Goal: Transaction & Acquisition: Purchase product/service

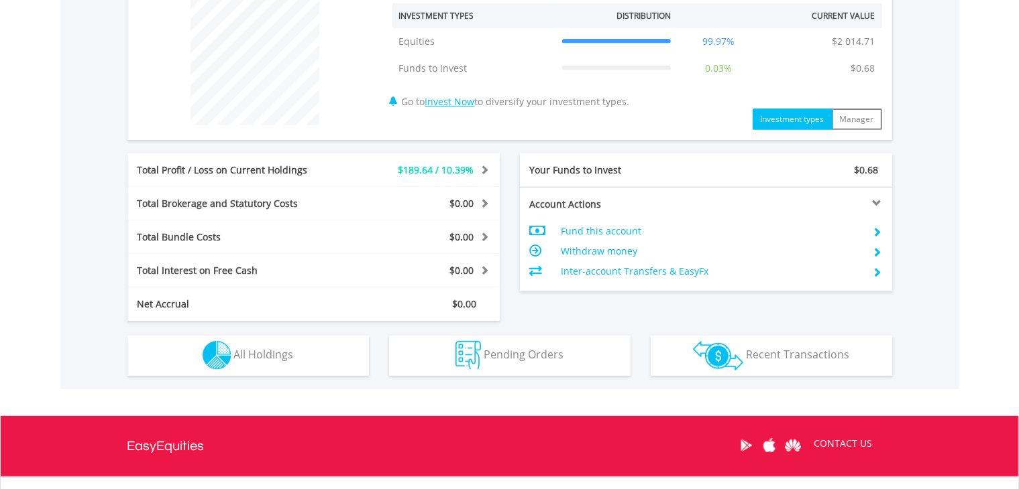
scroll to position [525, 0]
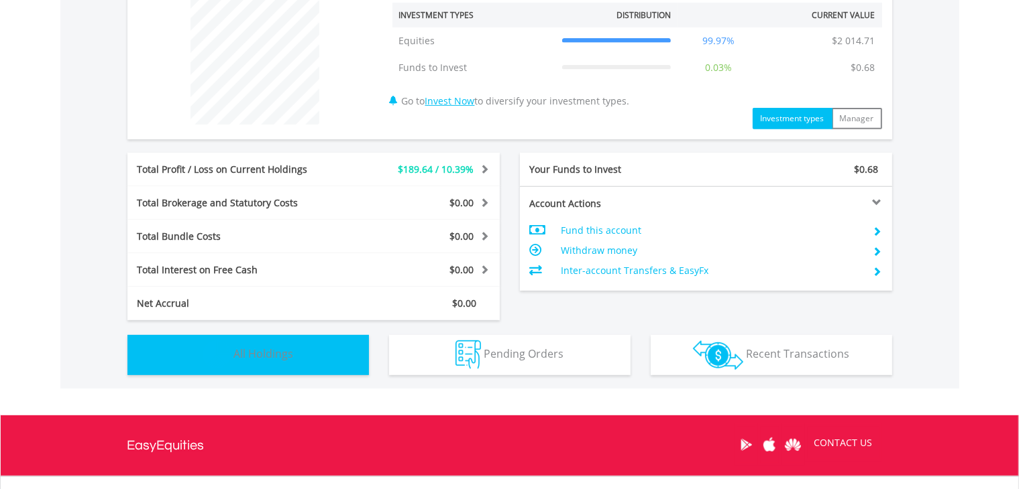
click at [312, 337] on button "Holdings All Holdings" at bounding box center [247, 355] width 241 height 40
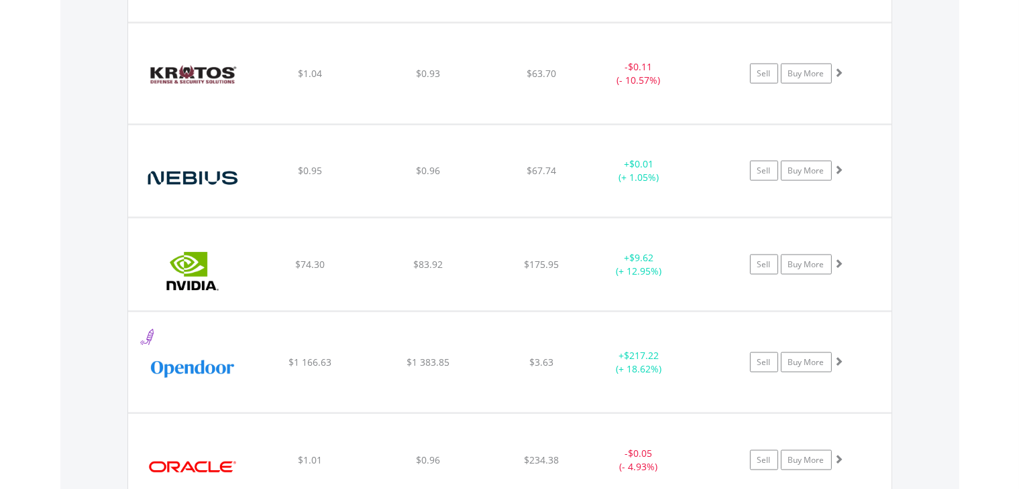
scroll to position [1963, 0]
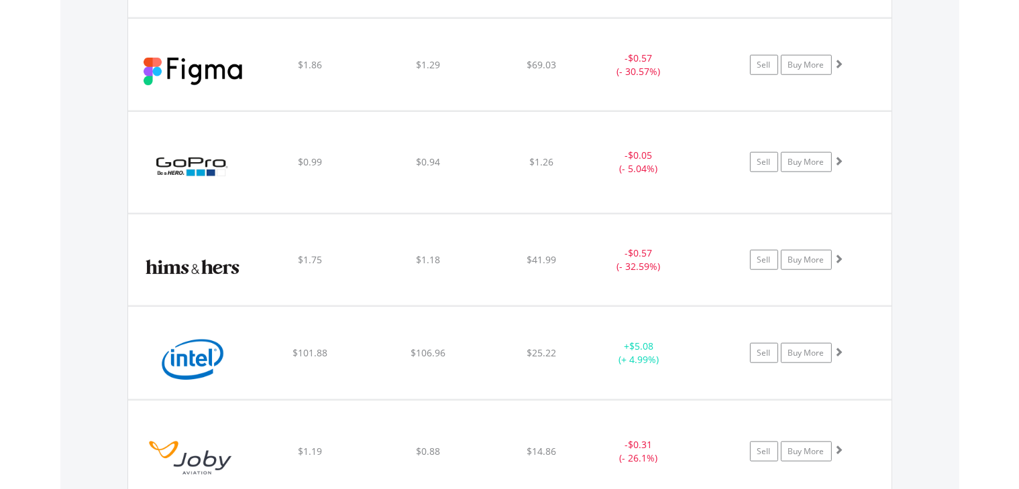
scroll to position [1388, 0]
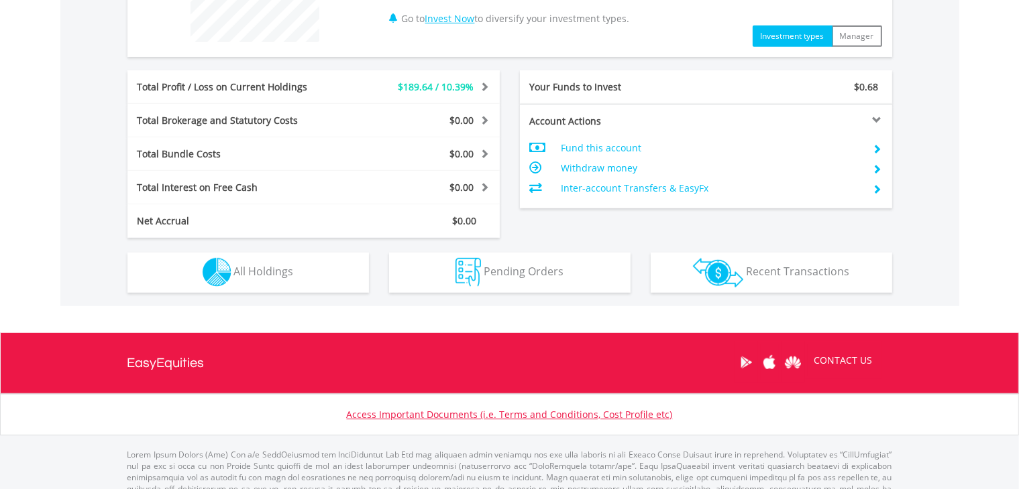
scroll to position [643, 0]
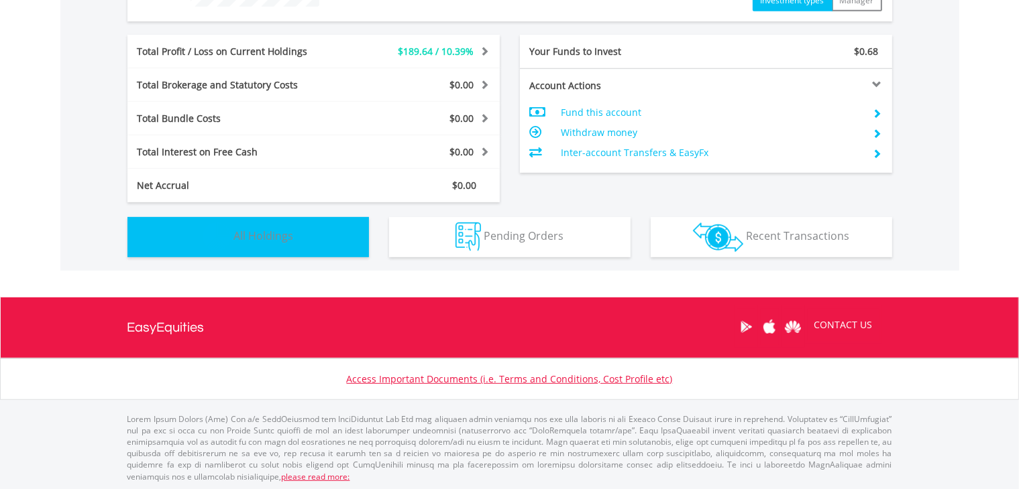
click at [201, 238] on button "Holdings All Holdings" at bounding box center [247, 237] width 241 height 40
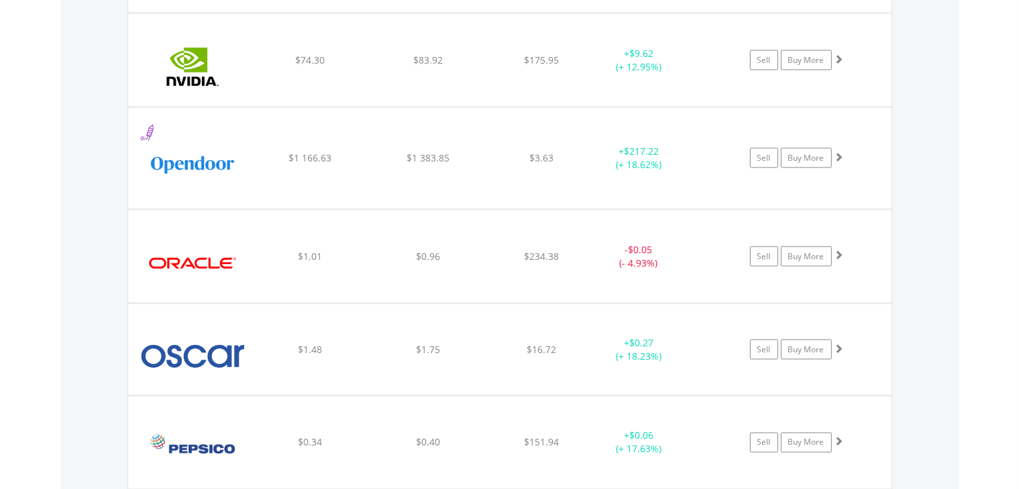
scroll to position [2164, 0]
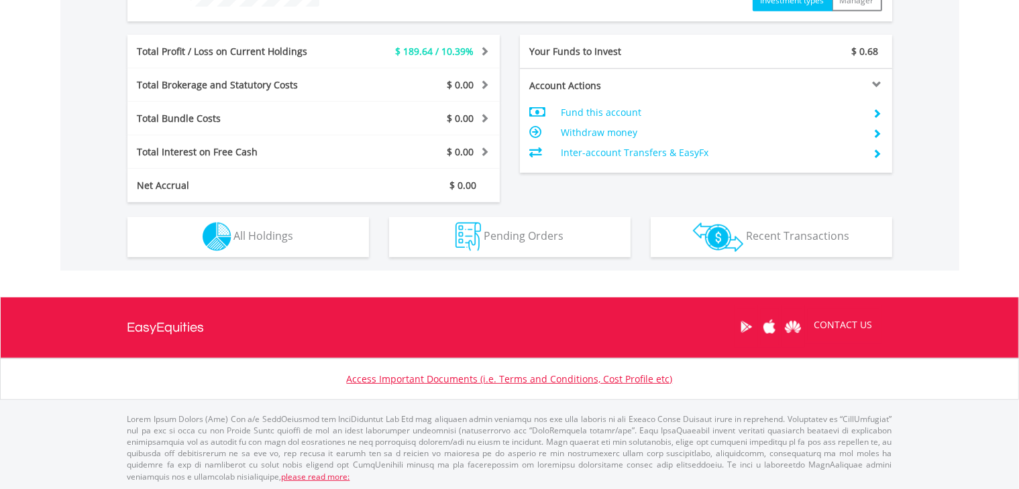
scroll to position [129, 255]
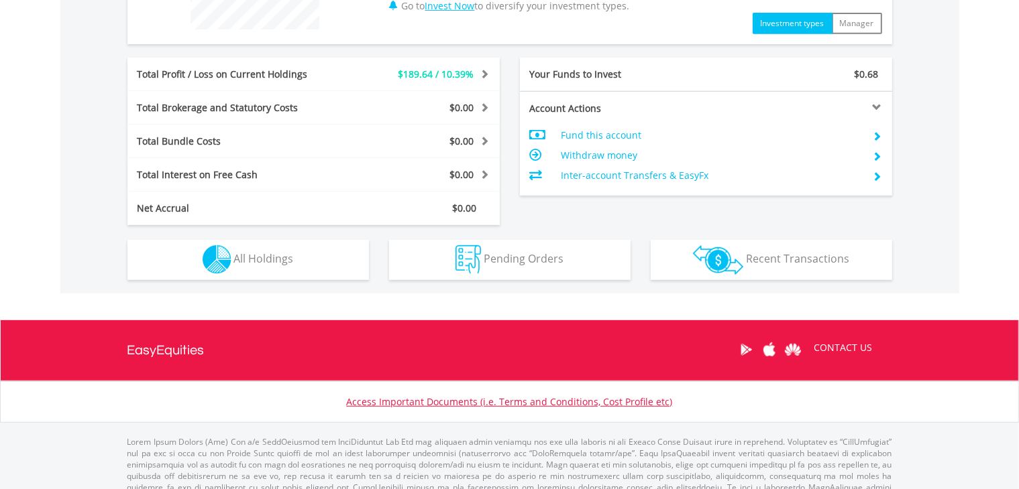
scroll to position [643, 0]
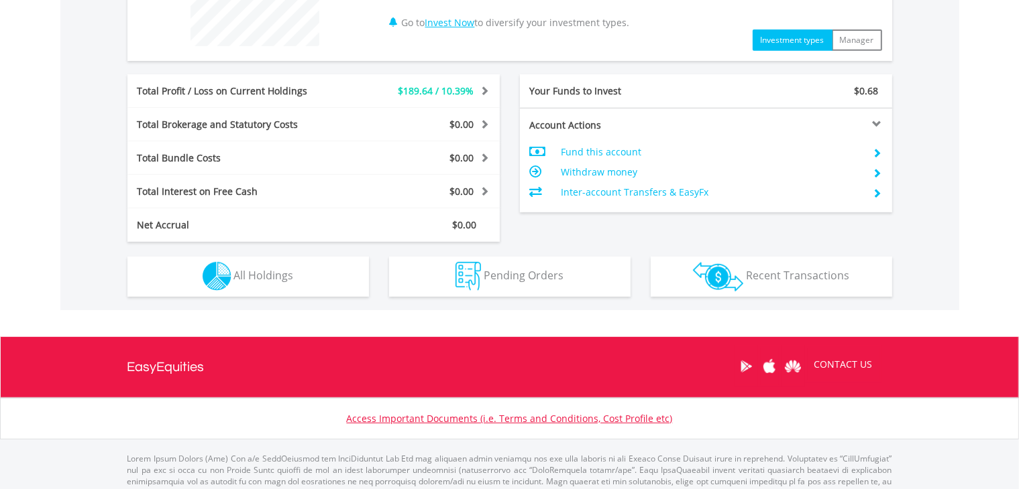
scroll to position [643, 0]
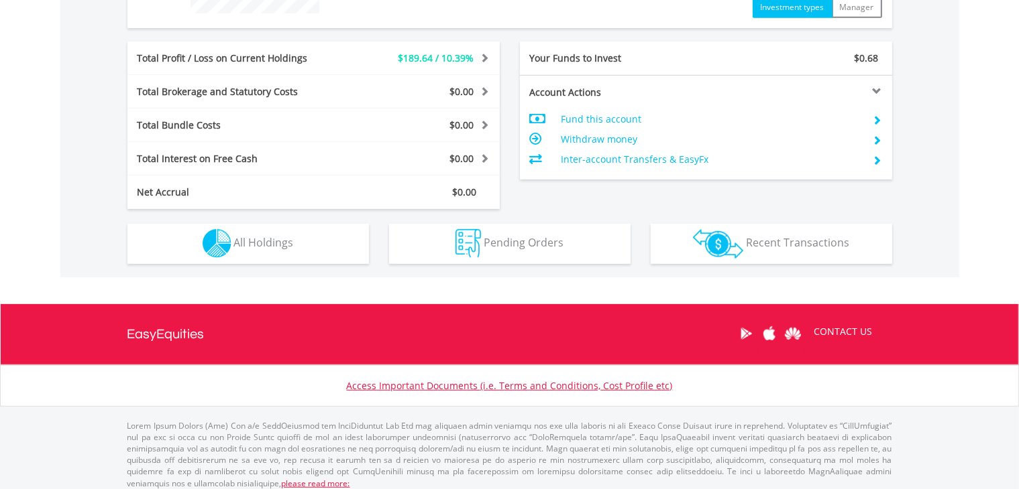
scroll to position [643, 0]
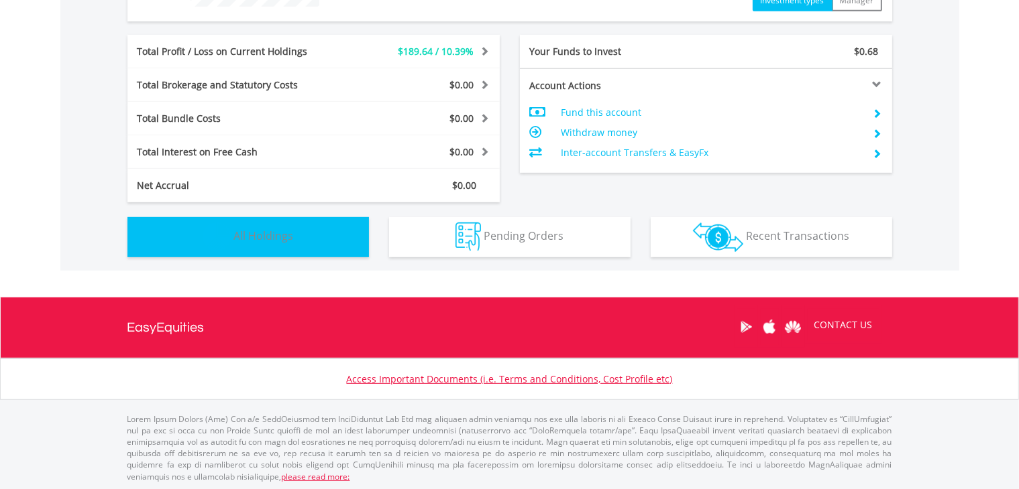
click at [239, 237] on span "All Holdings" at bounding box center [264, 236] width 60 height 15
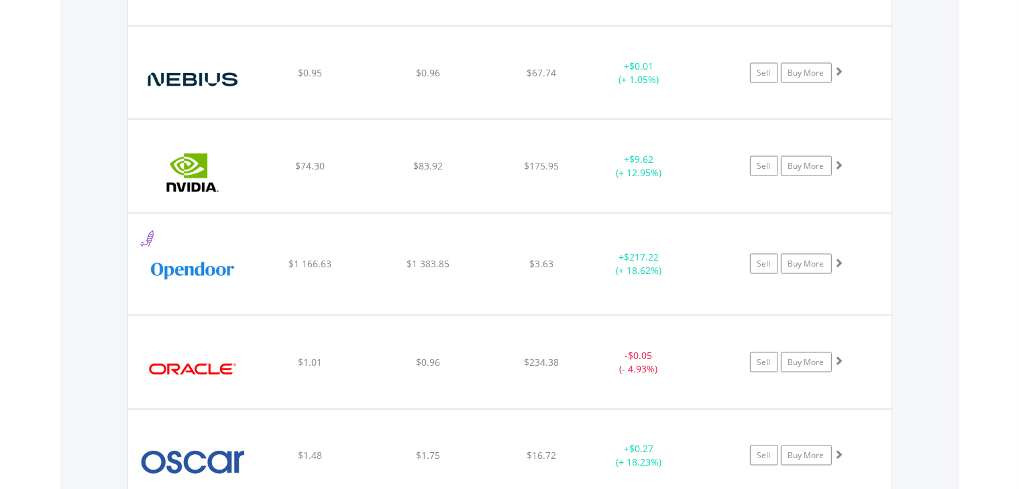
scroll to position [2063, 0]
click at [239, 237] on img at bounding box center [192, 269] width 115 height 80
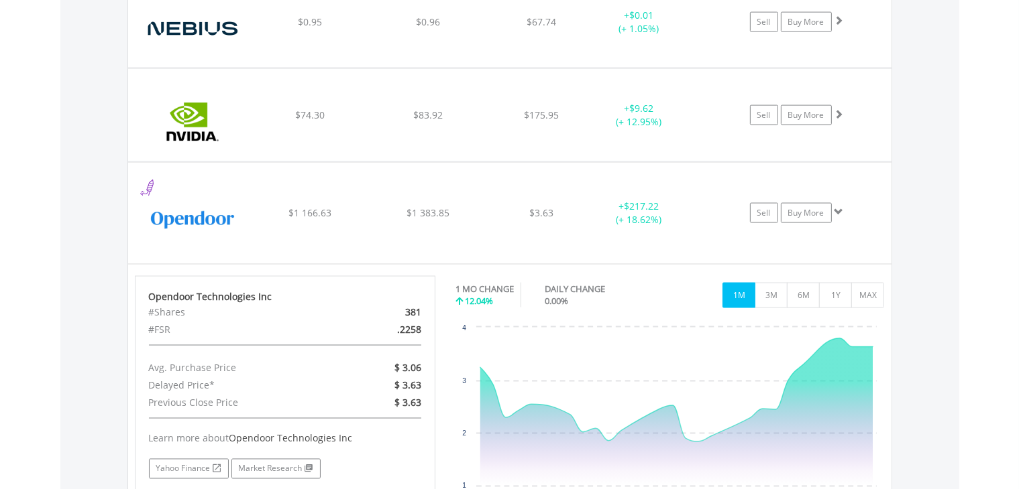
scroll to position [2111, 0]
click at [239, 237] on img at bounding box center [192, 220] width 115 height 80
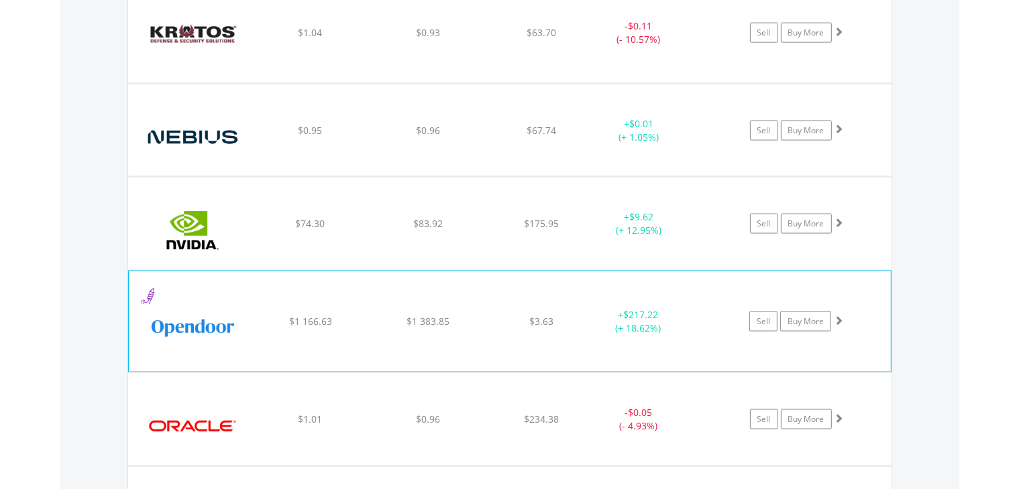
scroll to position [2002, 0]
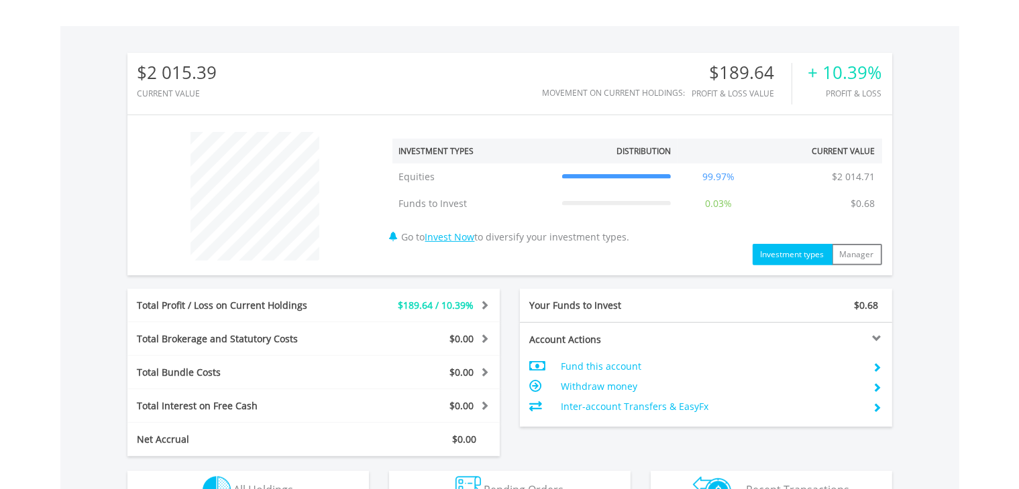
scroll to position [549, 0]
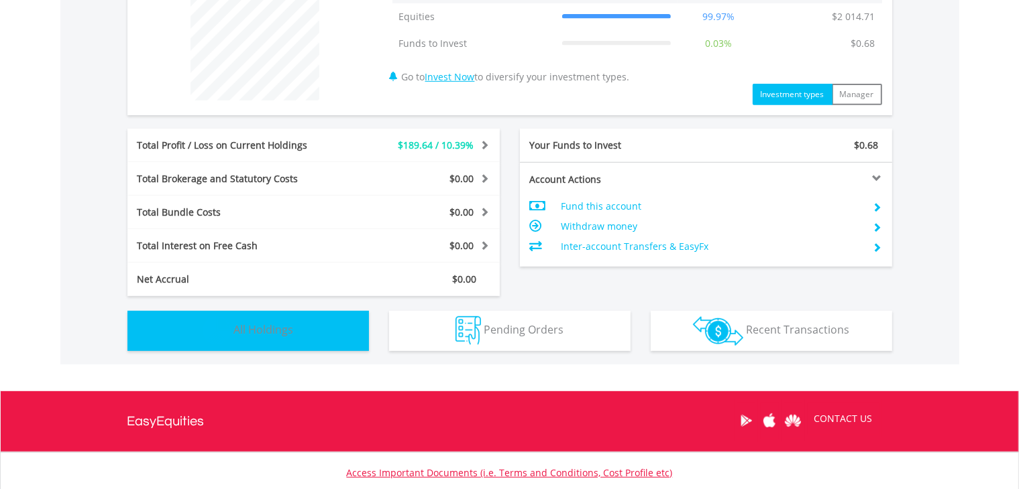
click at [268, 341] on button "Holdings All Holdings" at bounding box center [247, 331] width 241 height 40
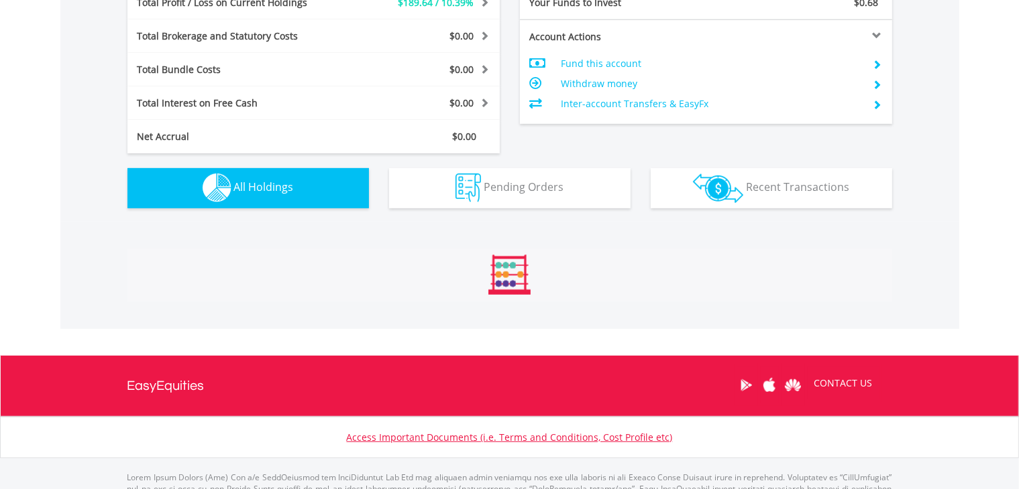
scroll to position [939, 0]
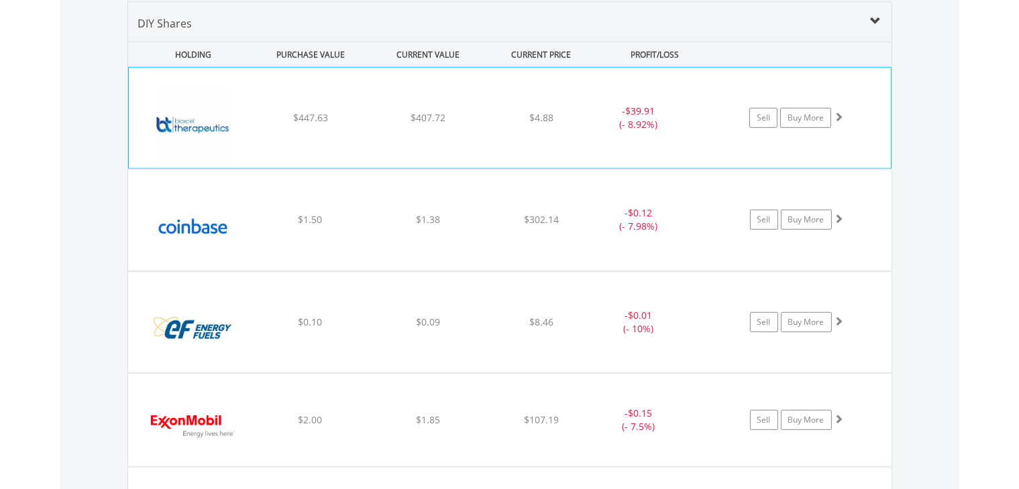
click at [343, 150] on div "﻿ BioXcel Therapeutics $447.63 $407.72 $4.88 - $39.91 (- 8.92%) Sell Buy More" at bounding box center [510, 118] width 762 height 101
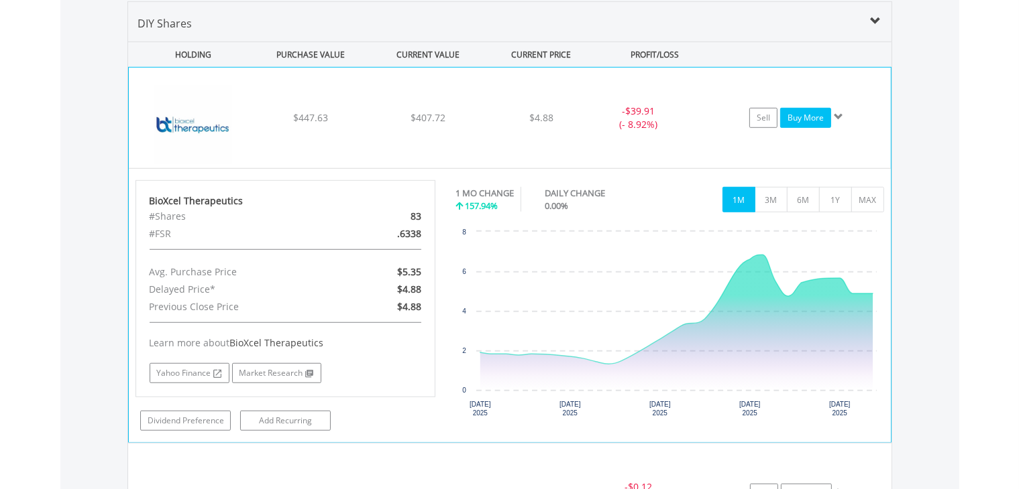
click at [786, 114] on link "Buy More" at bounding box center [805, 118] width 51 height 20
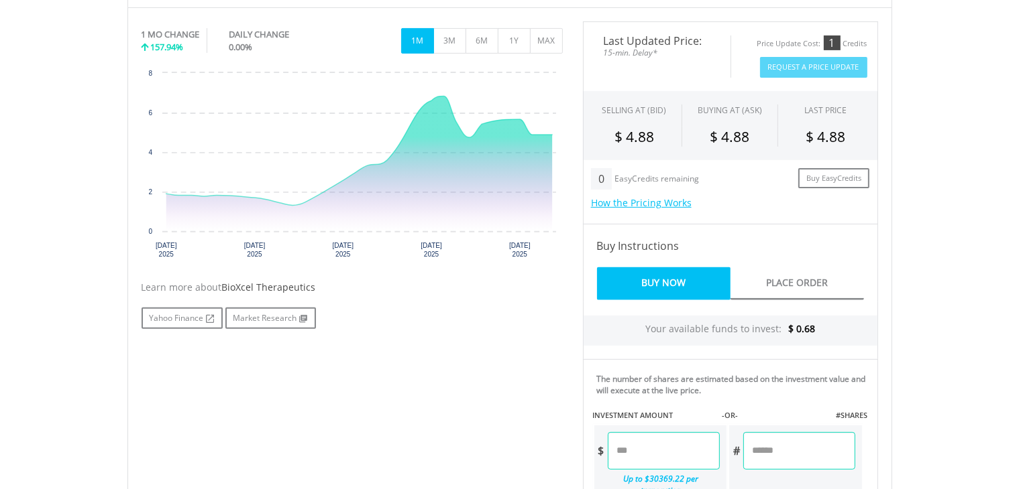
scroll to position [410, 0]
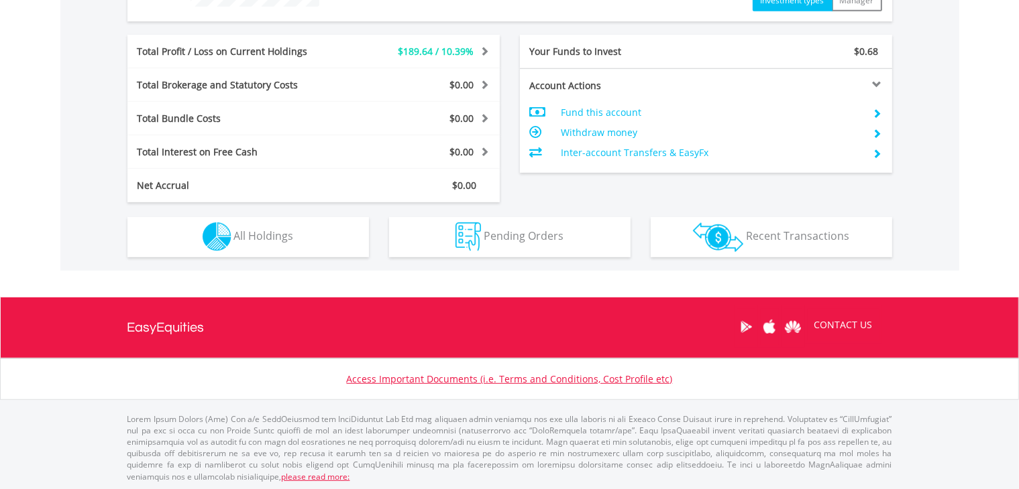
scroll to position [129, 255]
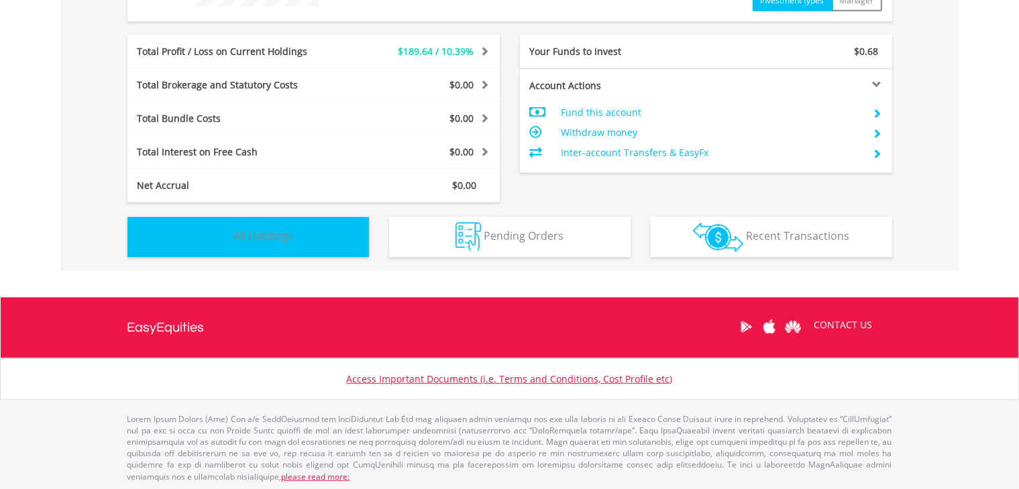
click at [296, 247] on button "Holdings All Holdings" at bounding box center [247, 237] width 241 height 40
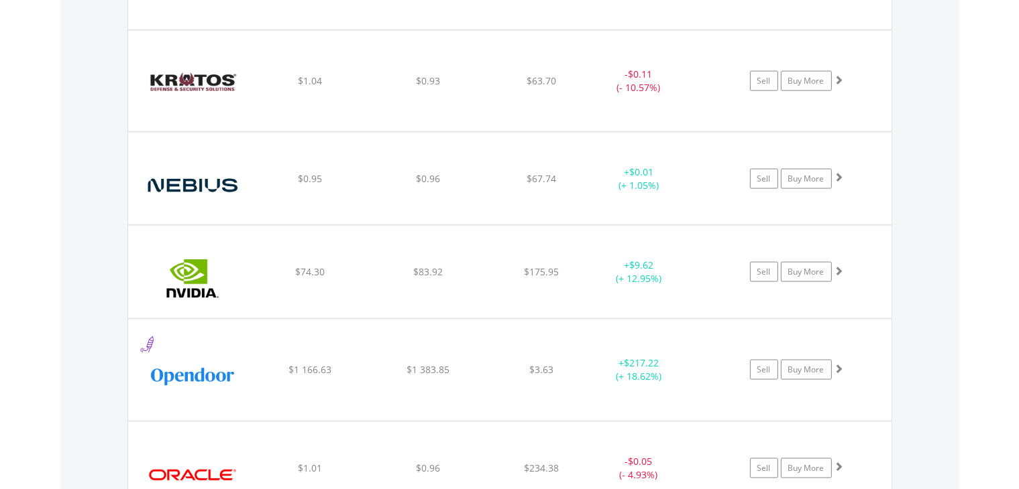
scroll to position [2096, 0]
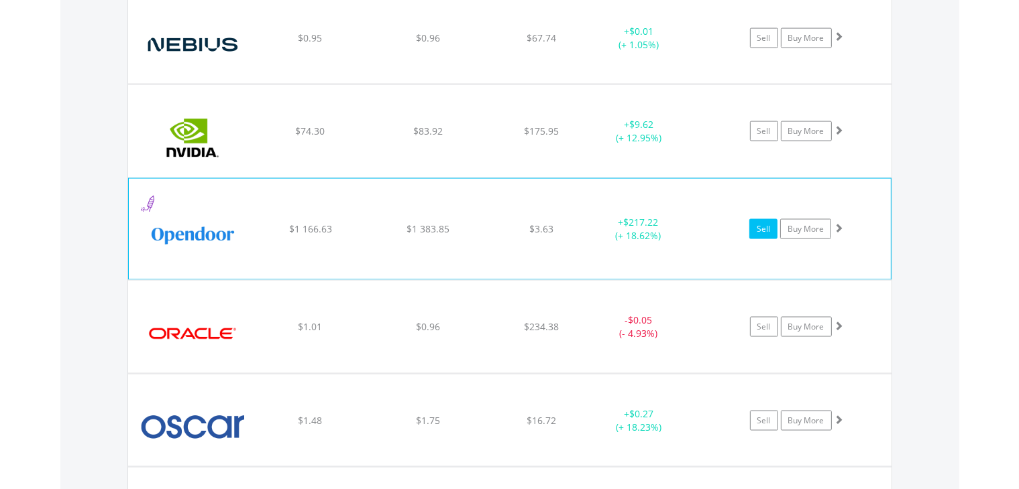
click at [750, 227] on link "Sell" at bounding box center [763, 229] width 28 height 20
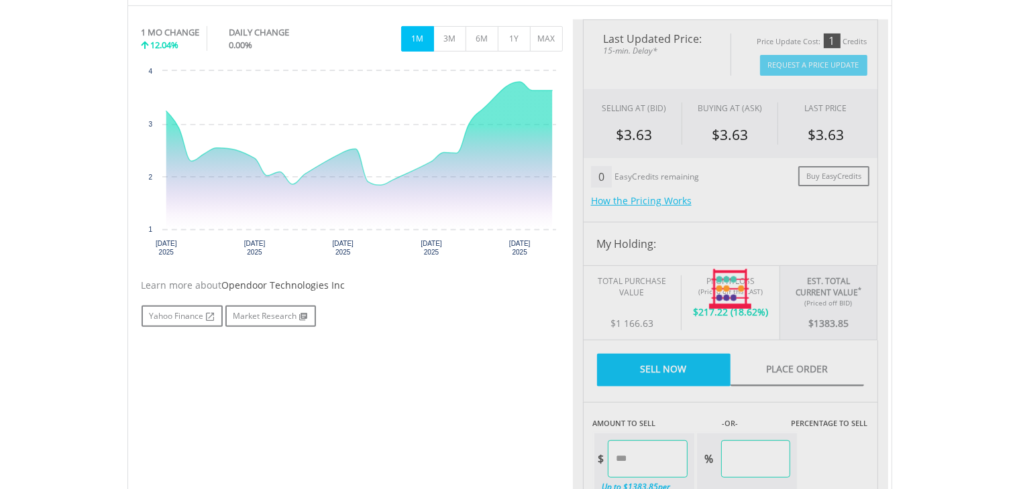
type input "*******"
type input "******"
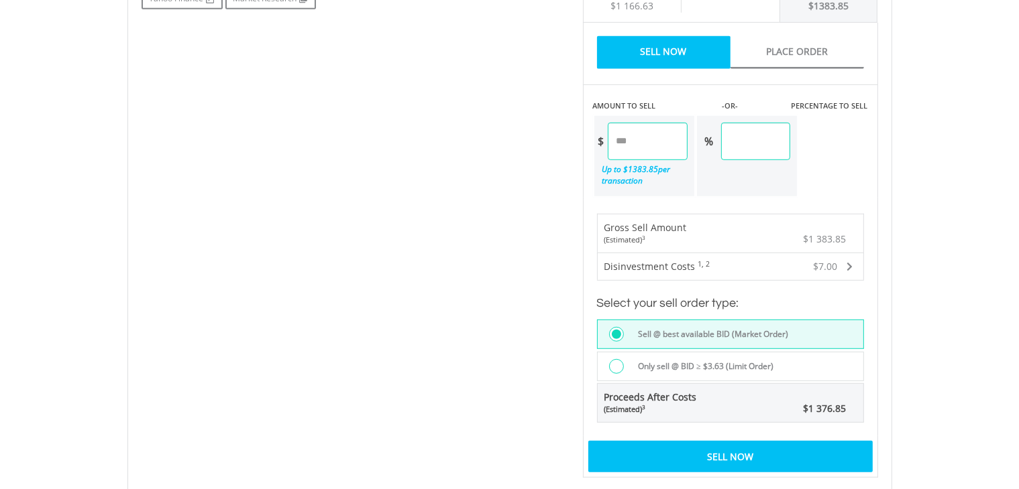
scroll to position [730, 0]
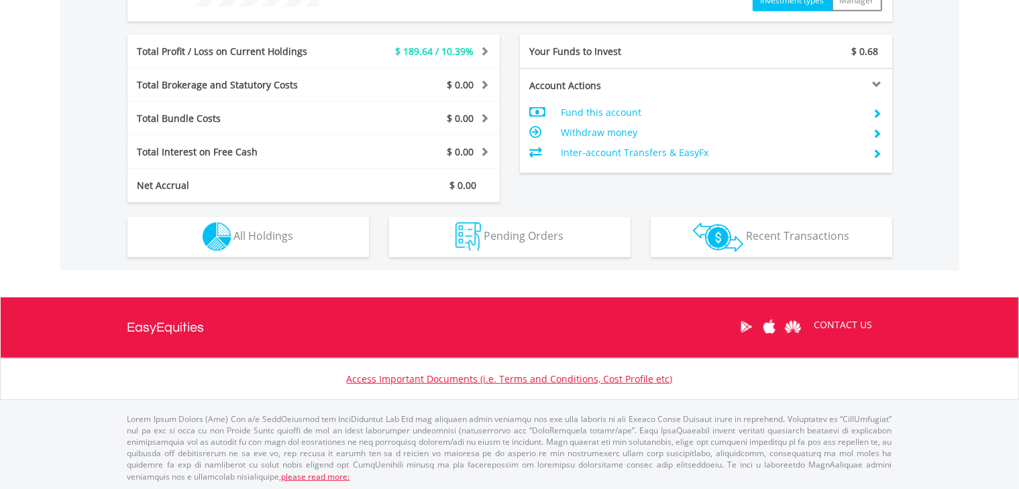
scroll to position [129, 255]
